Goal: Task Accomplishment & Management: Manage account settings

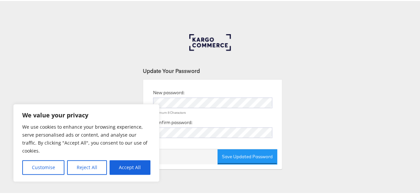
click at [121, 167] on button "Accept All" at bounding box center [130, 166] width 41 height 15
checkbox input "true"
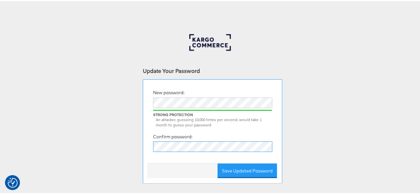
click at [217, 163] on button "Save Updated Password" at bounding box center [246, 170] width 59 height 15
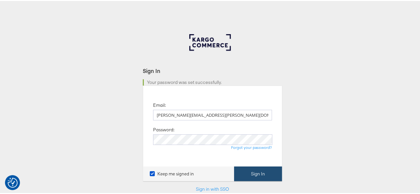
type input "[PERSON_NAME][EMAIL_ADDRESS][PERSON_NAME][DOMAIN_NAME]"
click at [246, 169] on button "Sign In" at bounding box center [258, 173] width 48 height 15
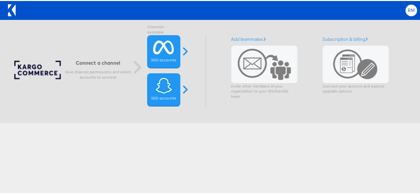
click at [409, 11] on span "RM" at bounding box center [411, 9] width 7 height 4
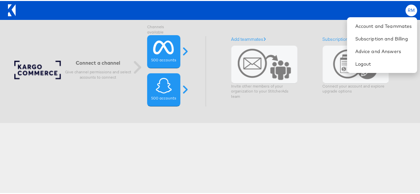
click at [409, 11] on span "RM" at bounding box center [411, 9] width 7 height 4
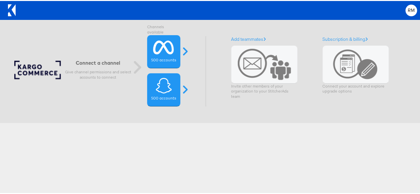
click at [10, 9] on icon at bounding box center [12, 9] width 8 height 12
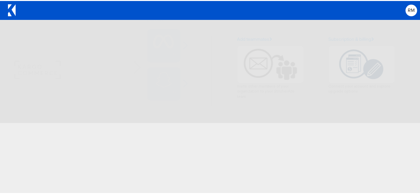
click at [363, 67] on span at bounding box center [355, 63] width 45 height 30
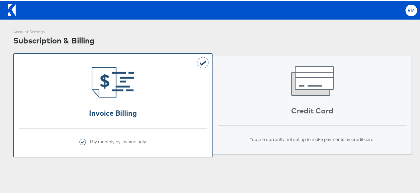
click at [408, 11] on span "RM" at bounding box center [411, 9] width 7 height 4
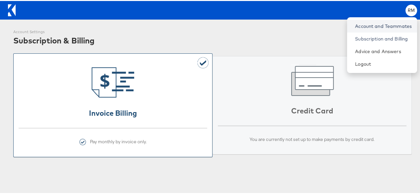
click at [391, 24] on link "Account and Teammates" at bounding box center [383, 25] width 57 height 7
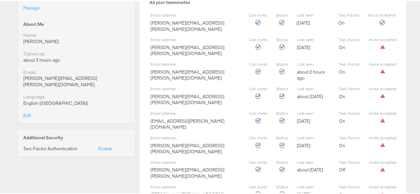
scroll to position [133, 0]
